Goal: Book appointment/travel/reservation

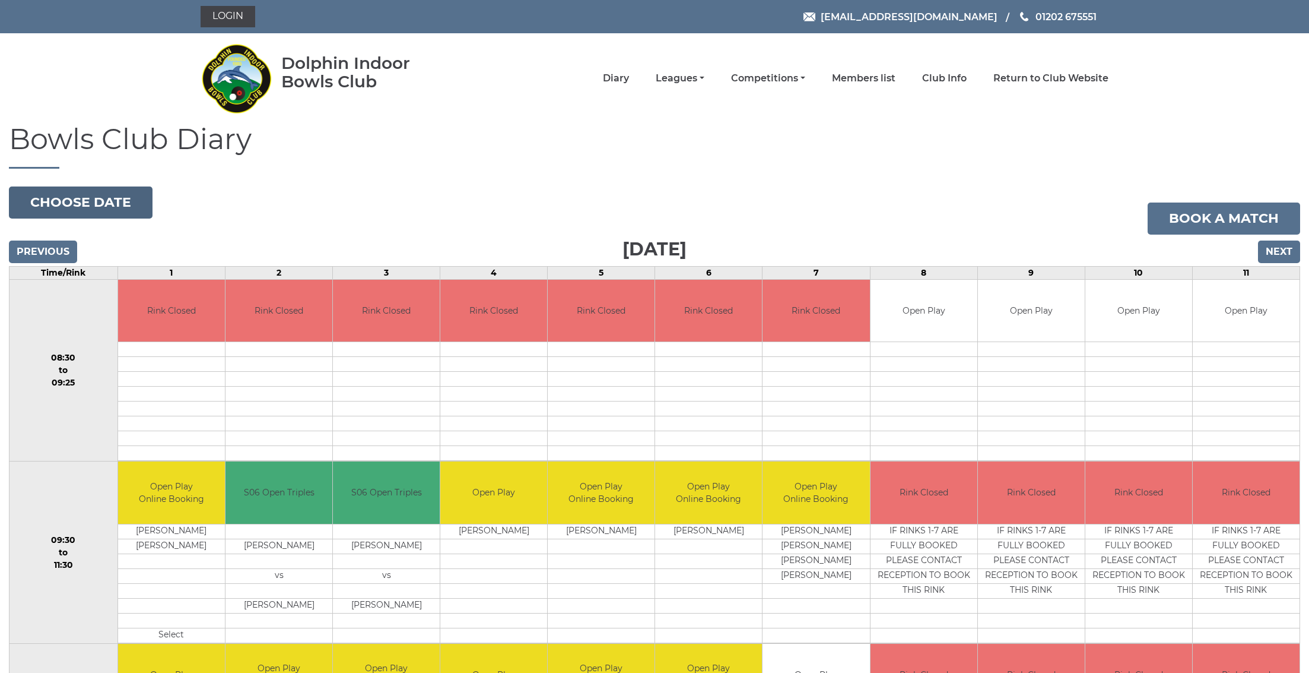
click at [41, 187] on button "Choose date" at bounding box center [81, 202] width 144 height 32
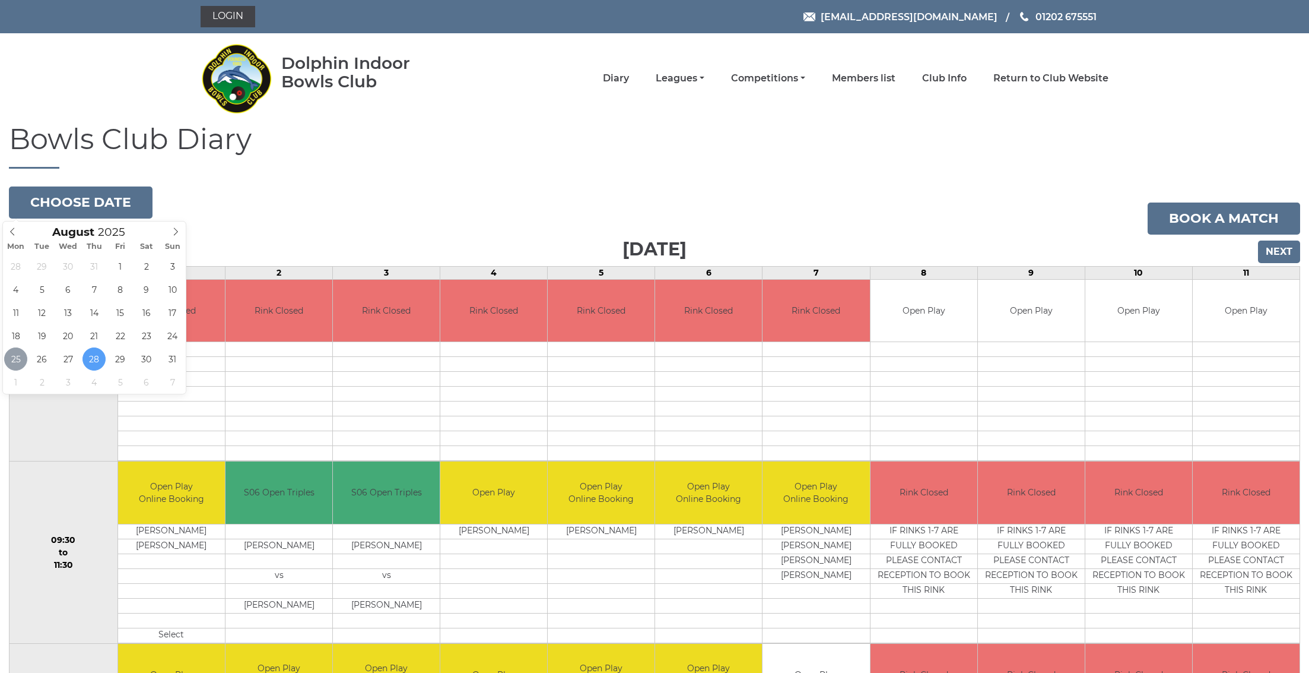
type input "2025-08-25"
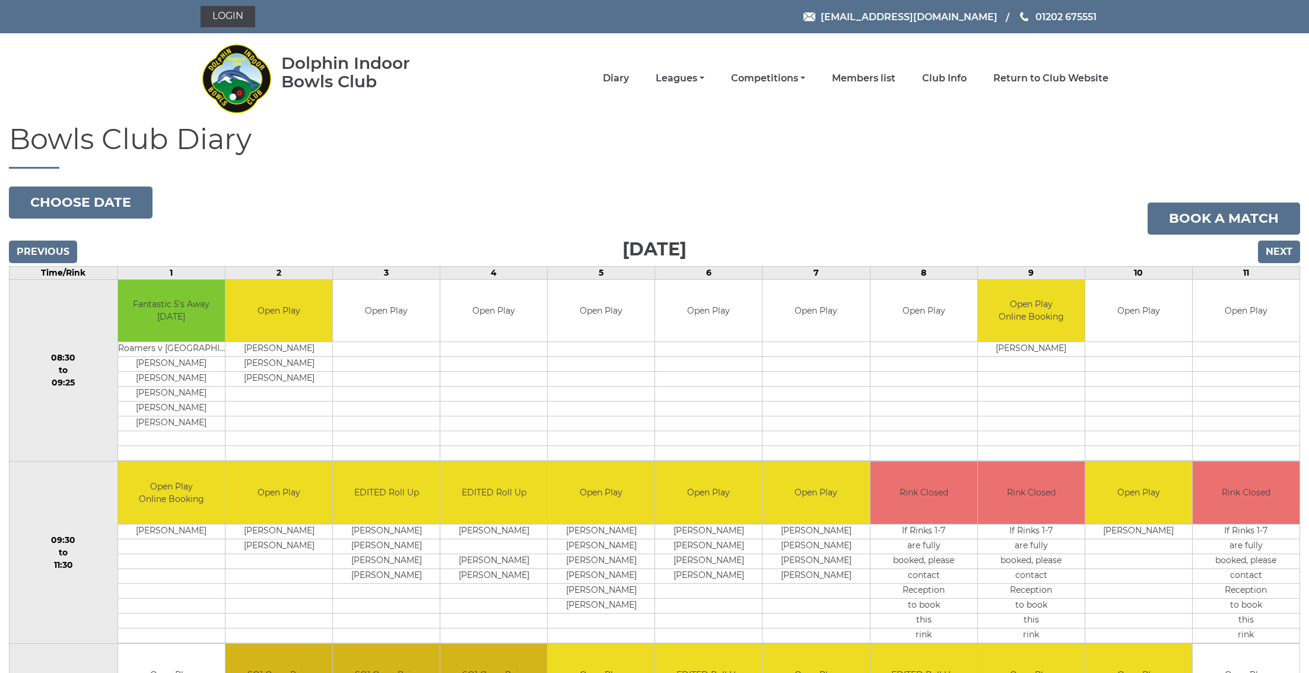
click at [1270, 250] on input "Next" at bounding box center [1279, 251] width 42 height 23
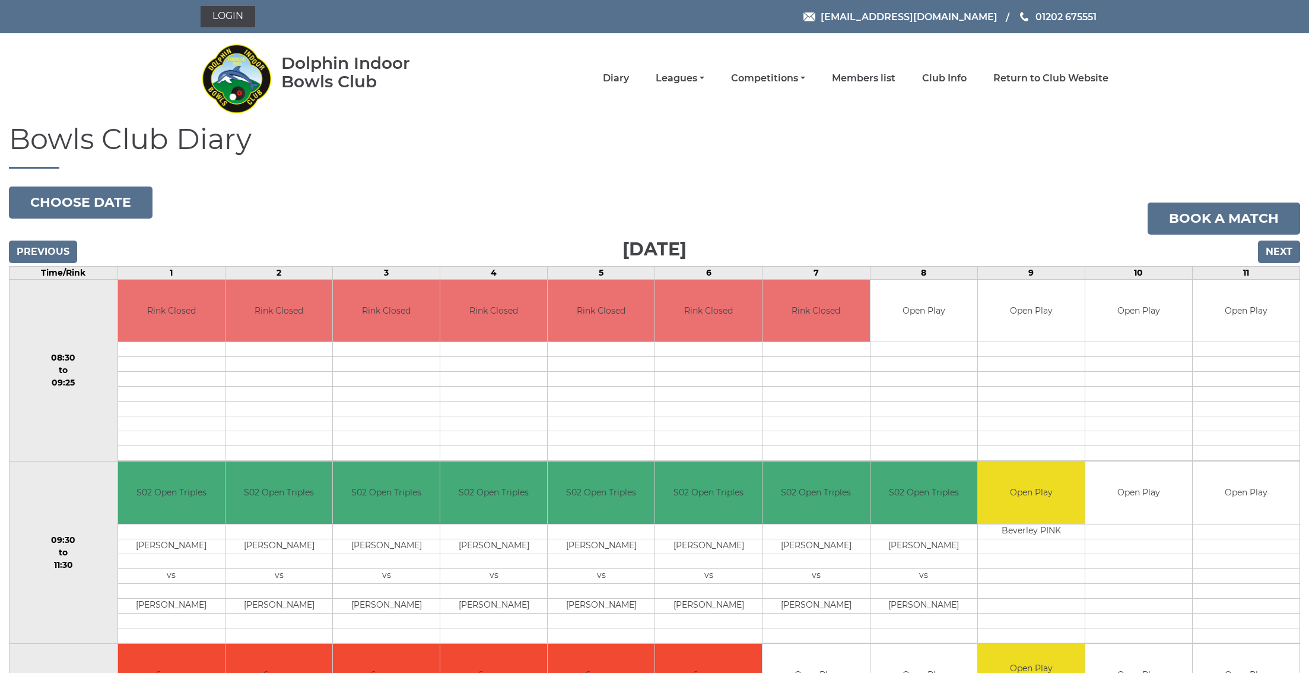
click at [1278, 246] on input "Next" at bounding box center [1279, 251] width 42 height 23
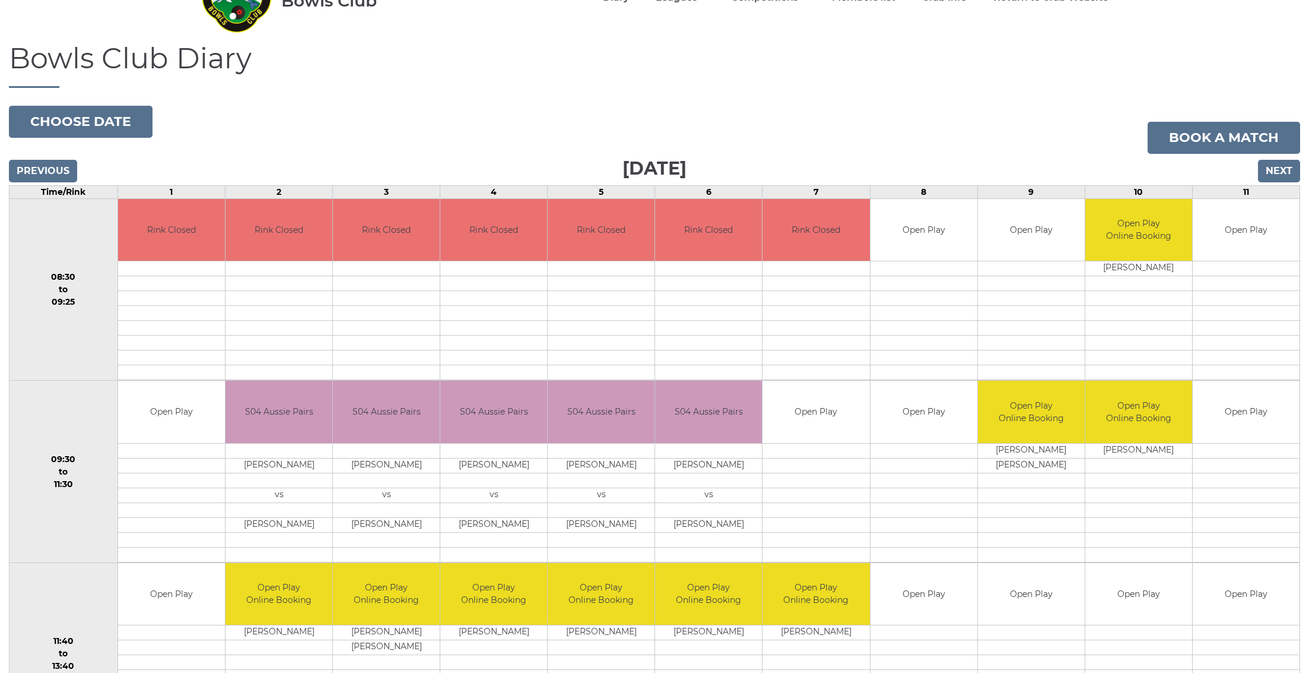
scroll to position [102, 0]
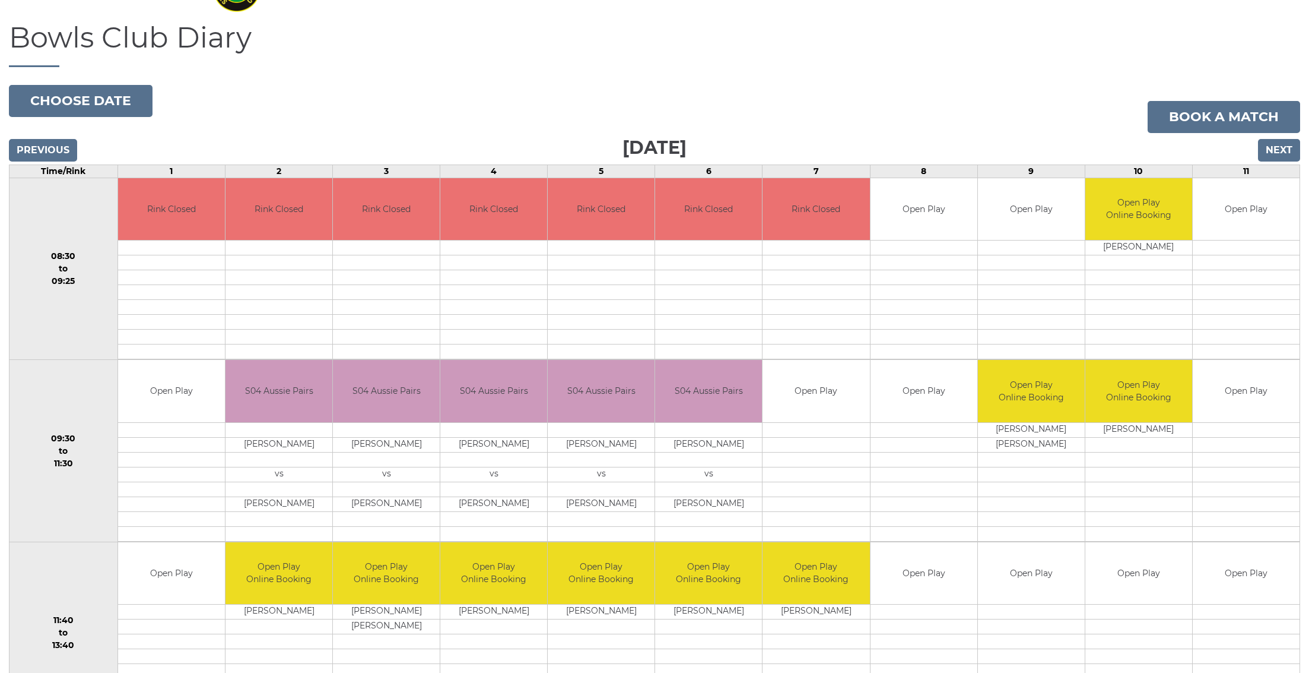
click at [1274, 148] on input "Next" at bounding box center [1279, 150] width 42 height 23
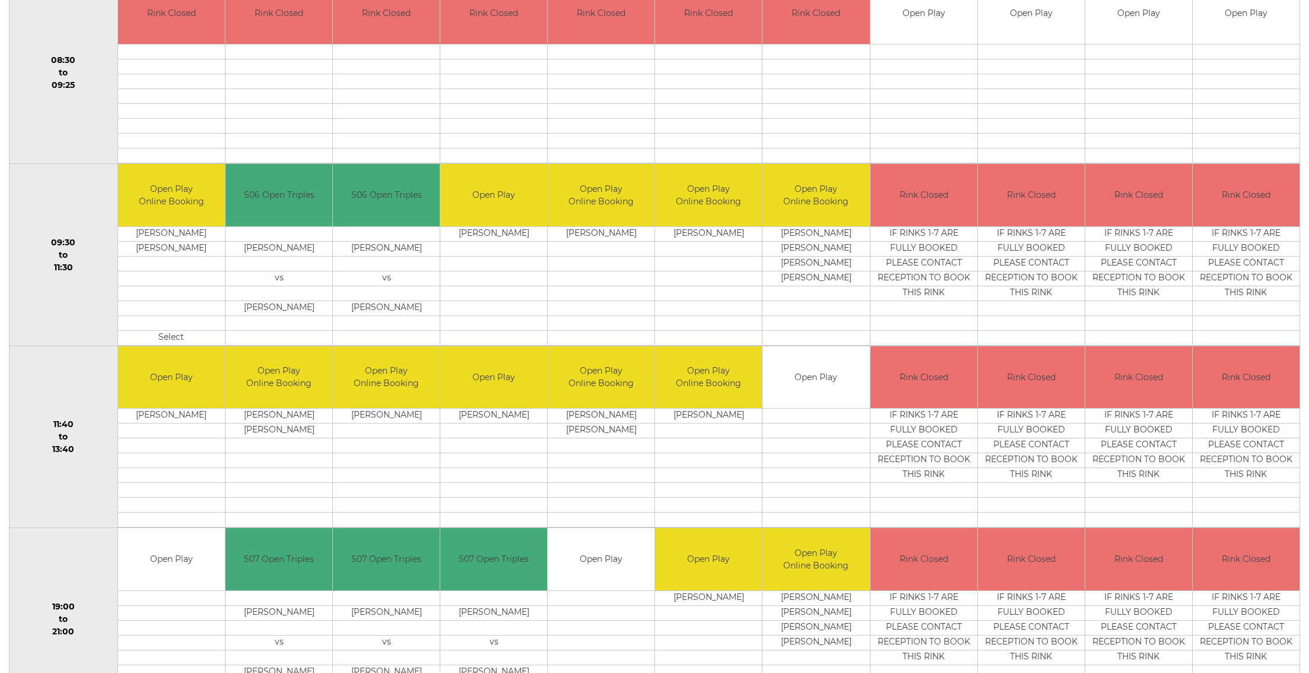
scroll to position [367, 0]
